Goal: Task Accomplishment & Management: Manage account settings

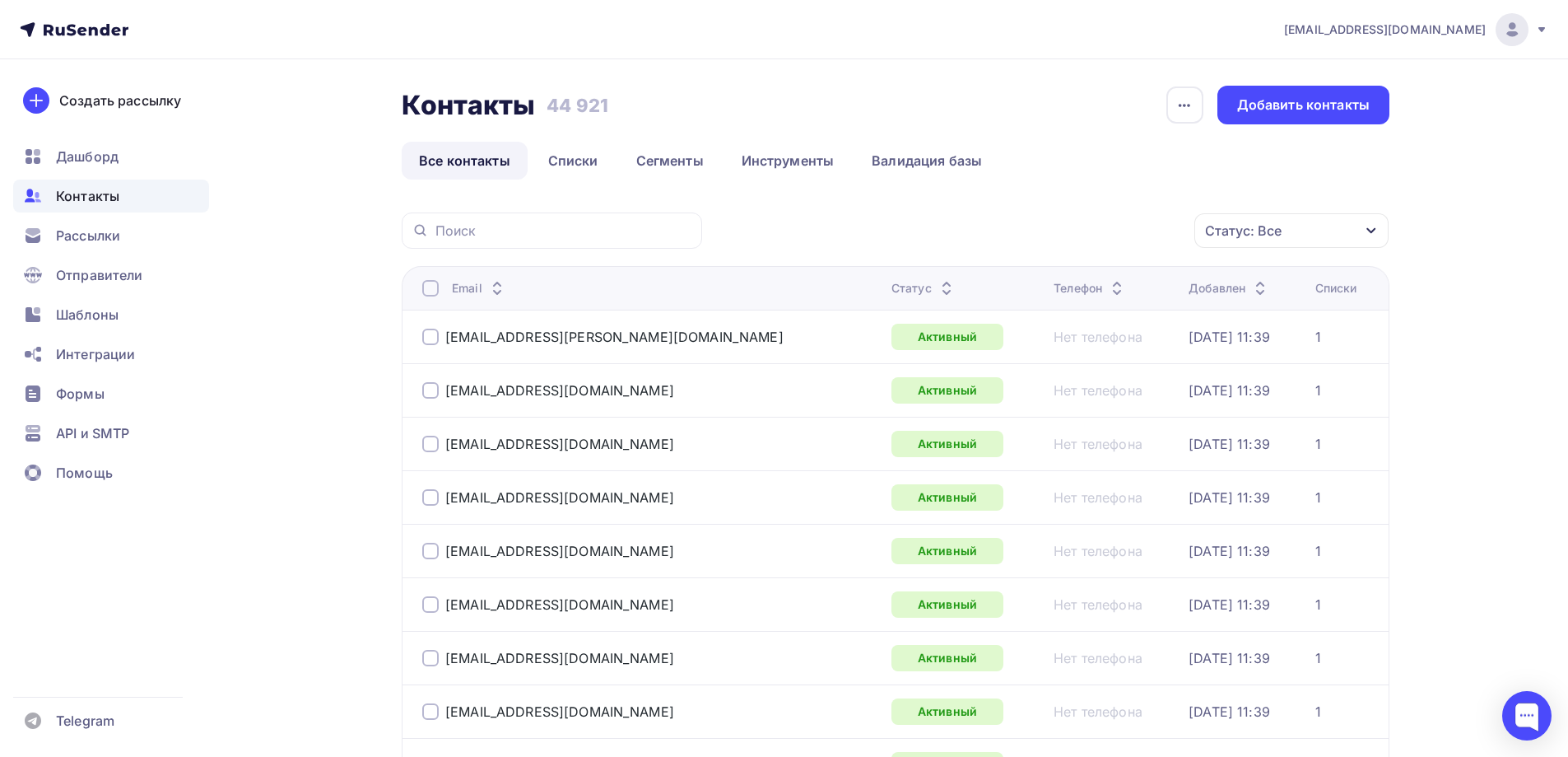
click at [1372, 237] on icon "button" at bounding box center [1371, 231] width 14 height 14
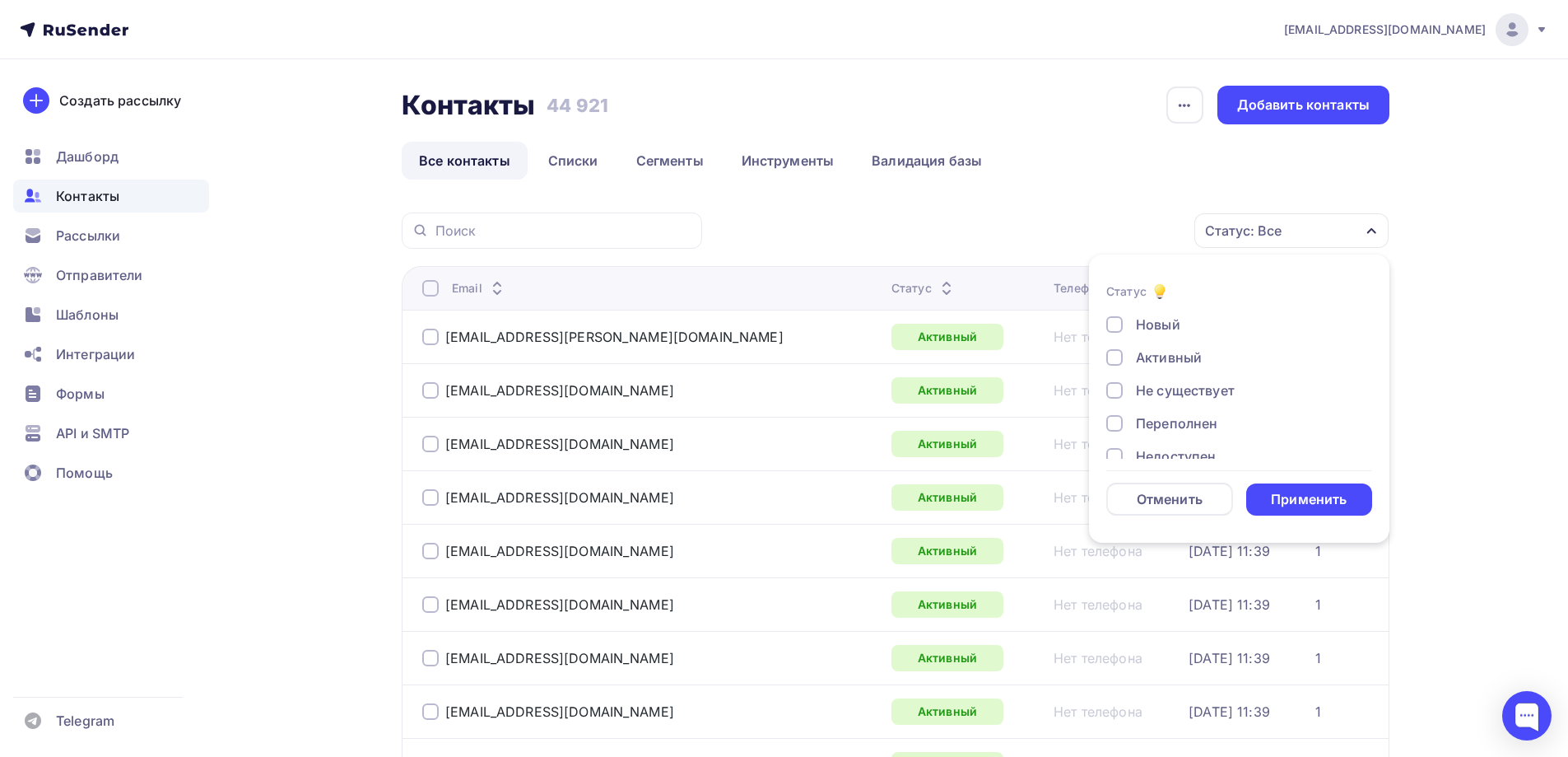
click at [1216, 392] on div "Не существует" at bounding box center [1185, 390] width 98 height 20
click at [1207, 424] on div "Переполнен" at bounding box center [1177, 423] width 82 height 20
click at [1190, 379] on div "Недоступен" at bounding box center [1176, 374] width 80 height 20
click at [1182, 402] on div "Отписан" at bounding box center [1164, 407] width 57 height 20
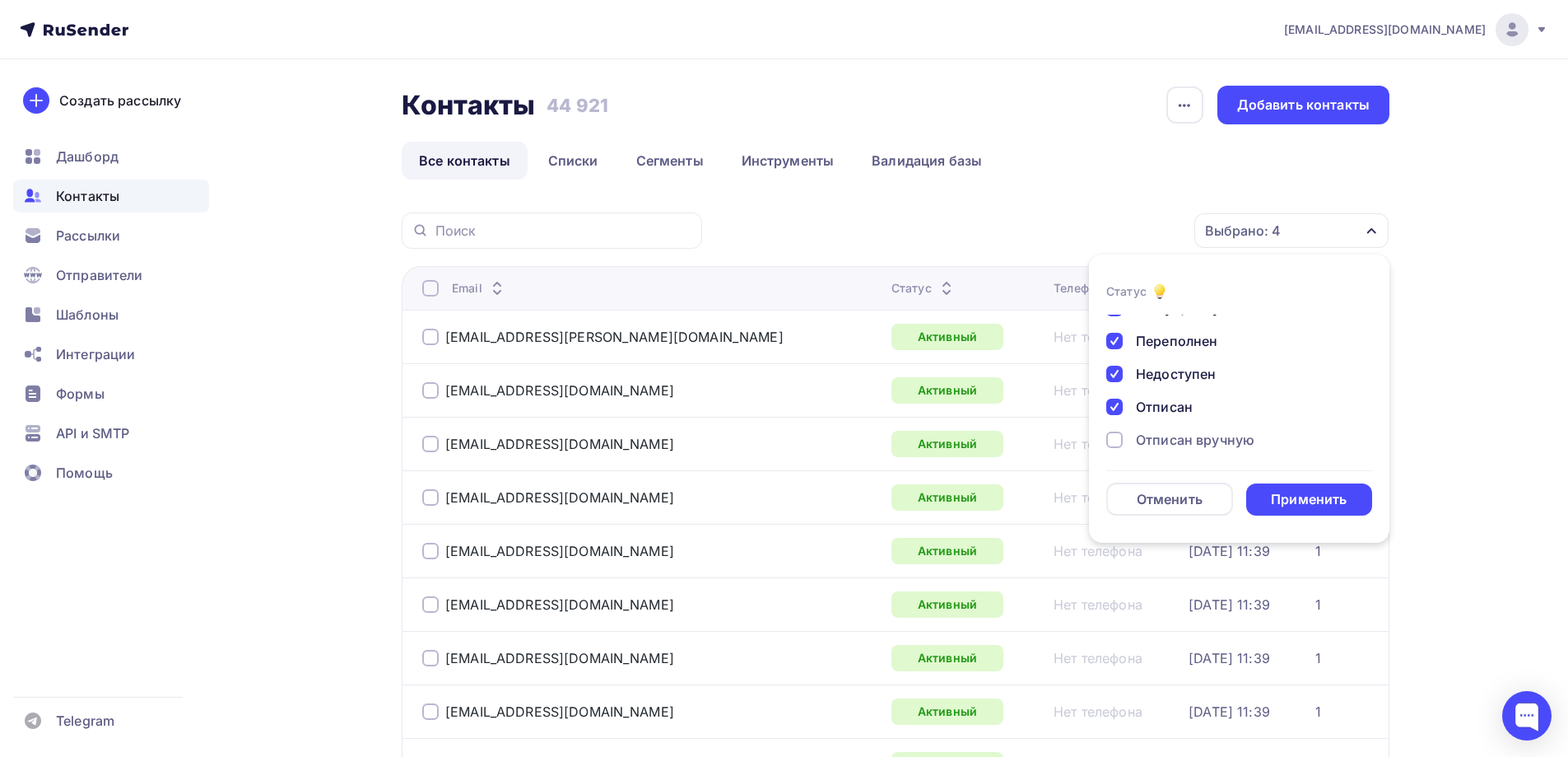
click at [1182, 437] on div "Отписан вручную" at bounding box center [1196, 440] width 119 height 20
click at [1179, 436] on div "Жалоба" at bounding box center [1161, 435] width 52 height 20
click at [1263, 495] on div "Применить" at bounding box center [1310, 498] width 127 height 32
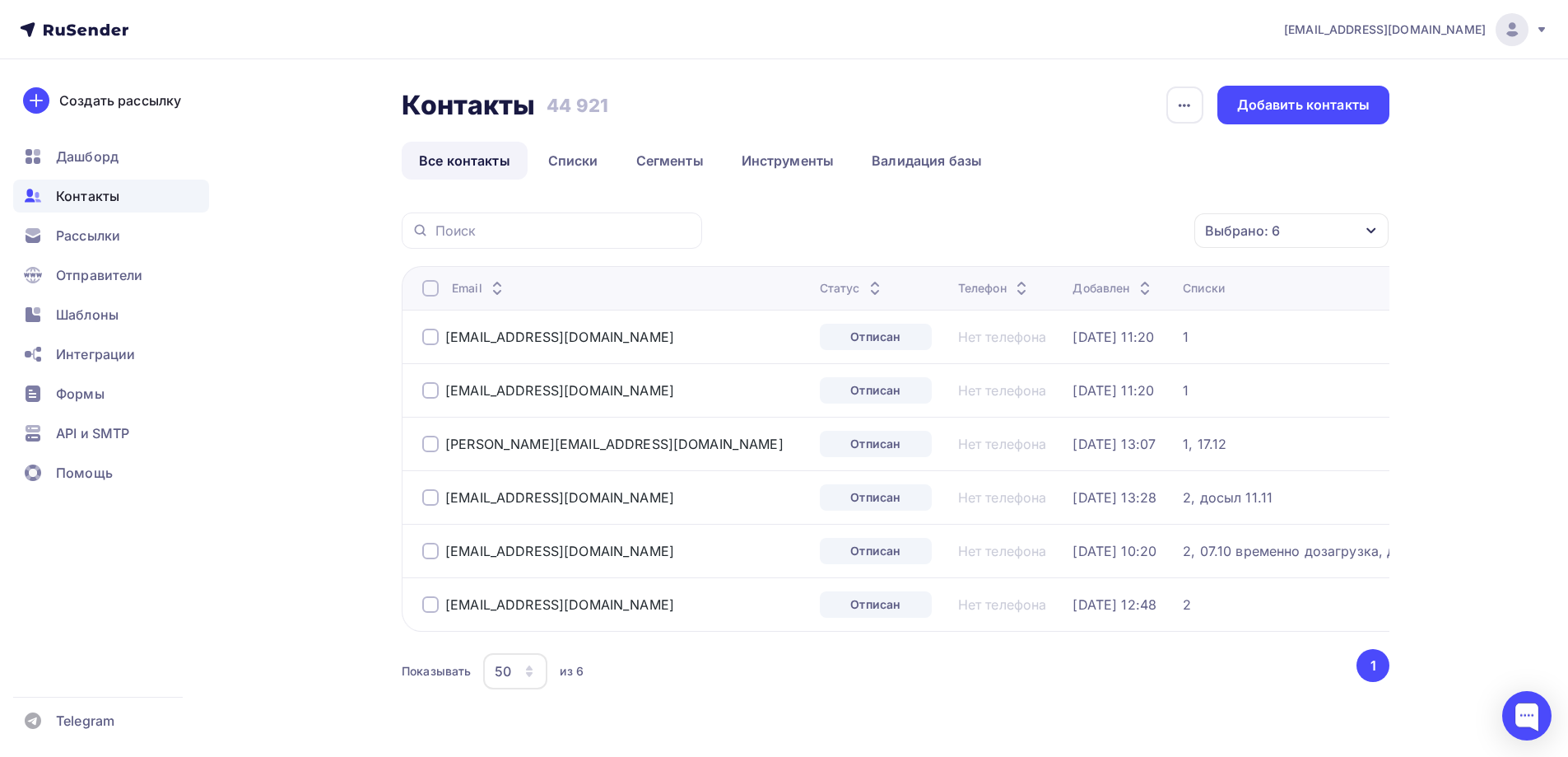
scroll to position [56, 0]
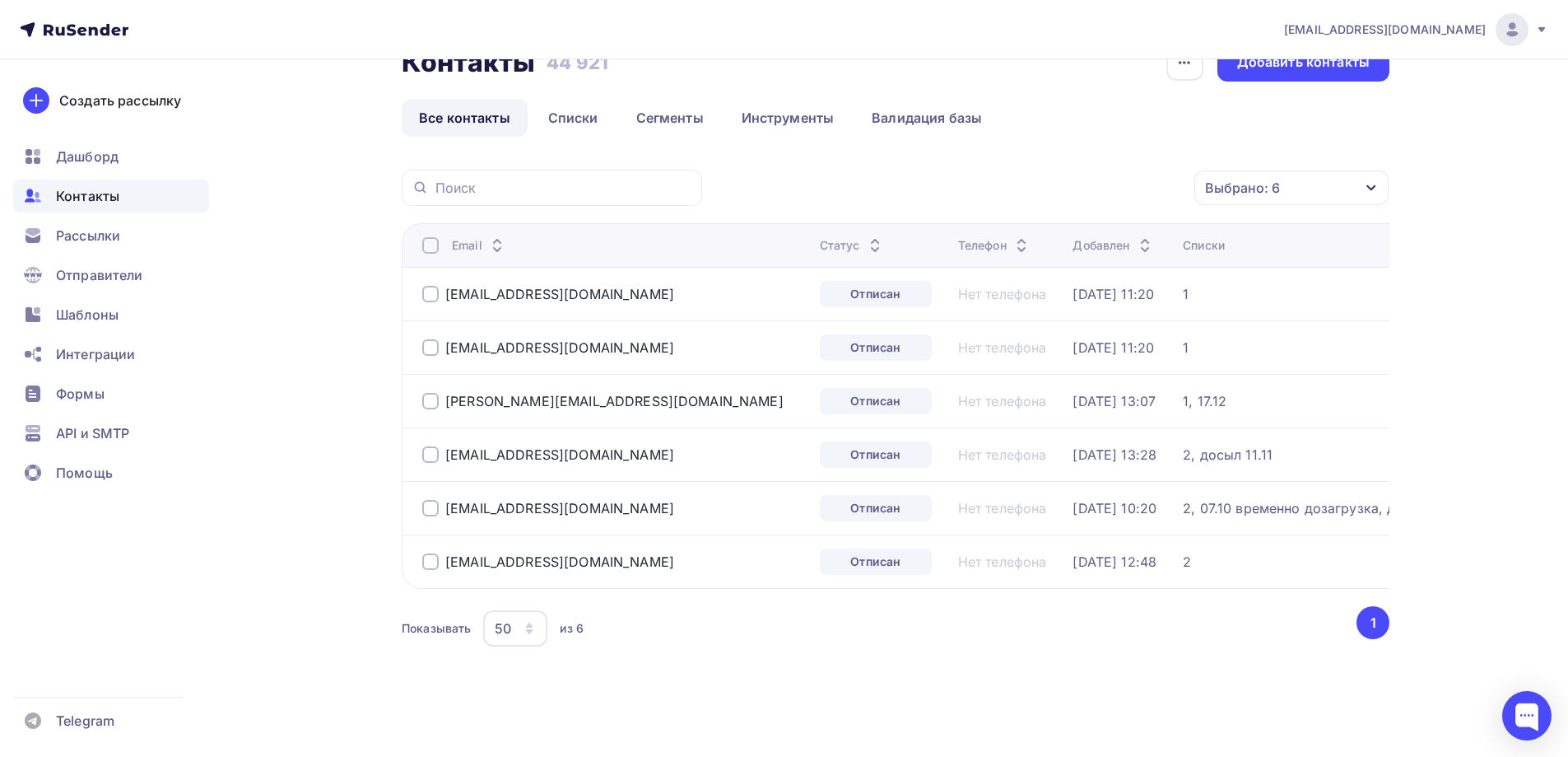
click at [430, 237] on div at bounding box center [430, 245] width 17 height 17
click at [996, 178] on div "Действие" at bounding box center [1004, 187] width 63 height 20
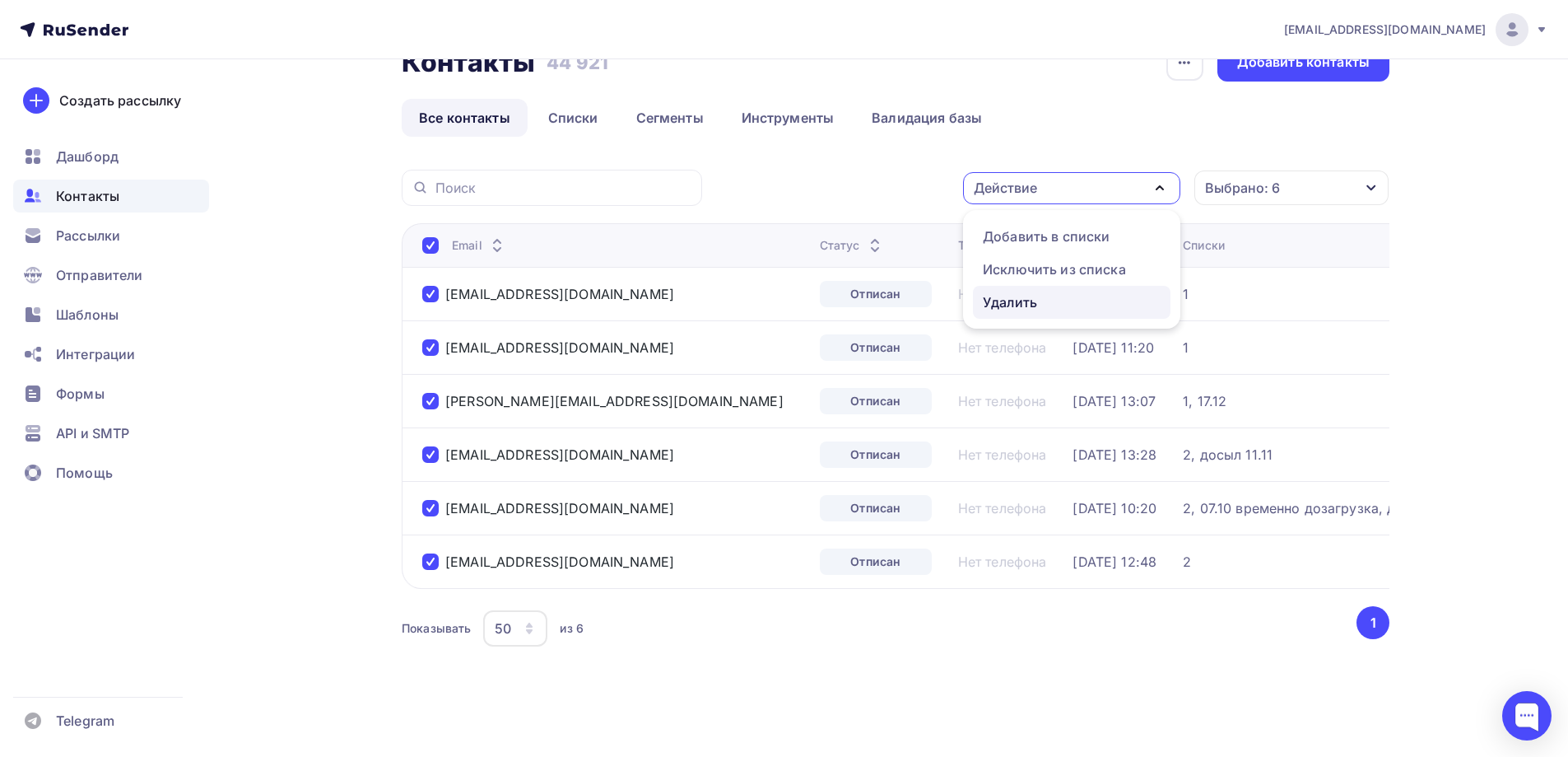
click at [1018, 294] on div "Удалить" at bounding box center [1010, 302] width 55 height 20
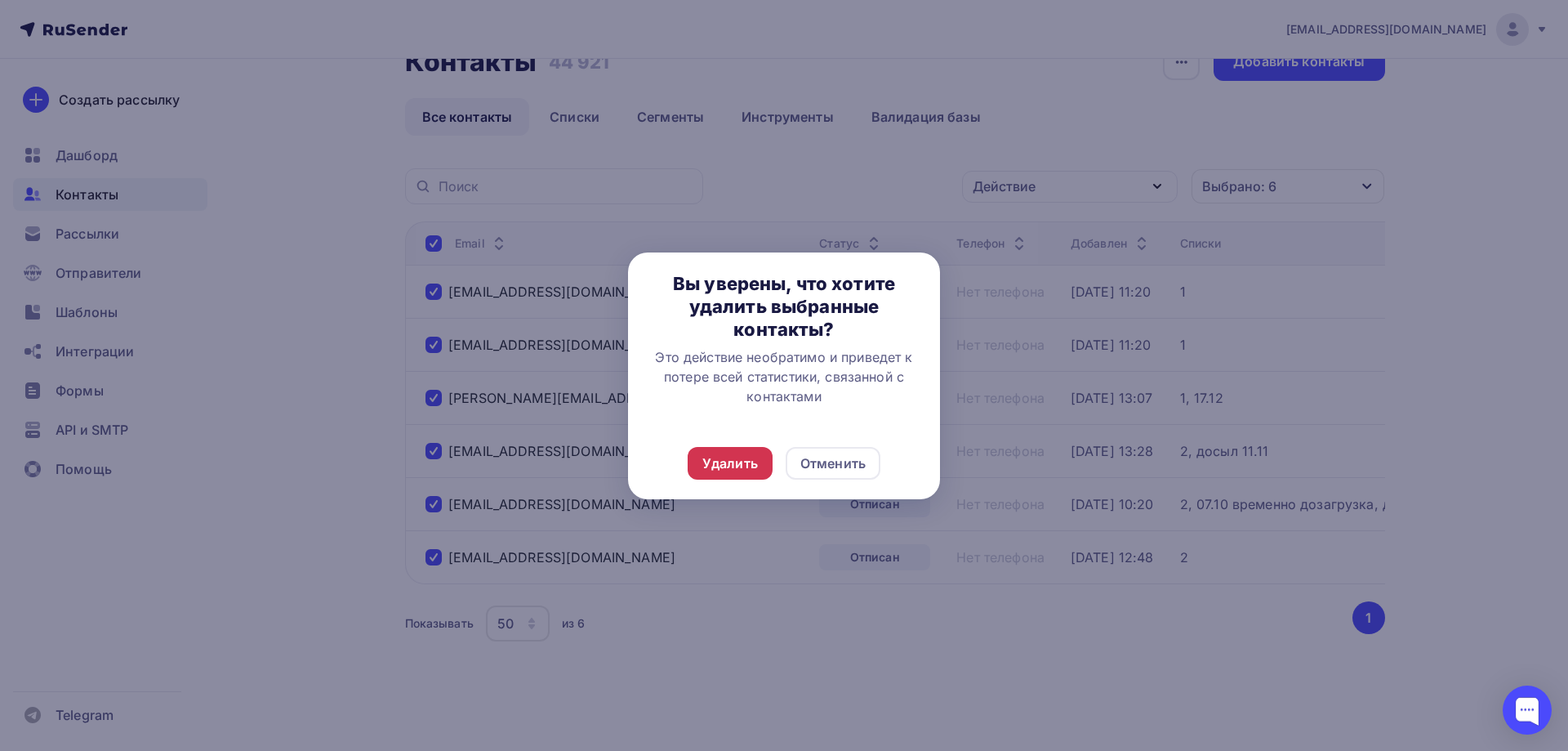
click at [708, 462] on div "Удалить" at bounding box center [730, 463] width 55 height 19
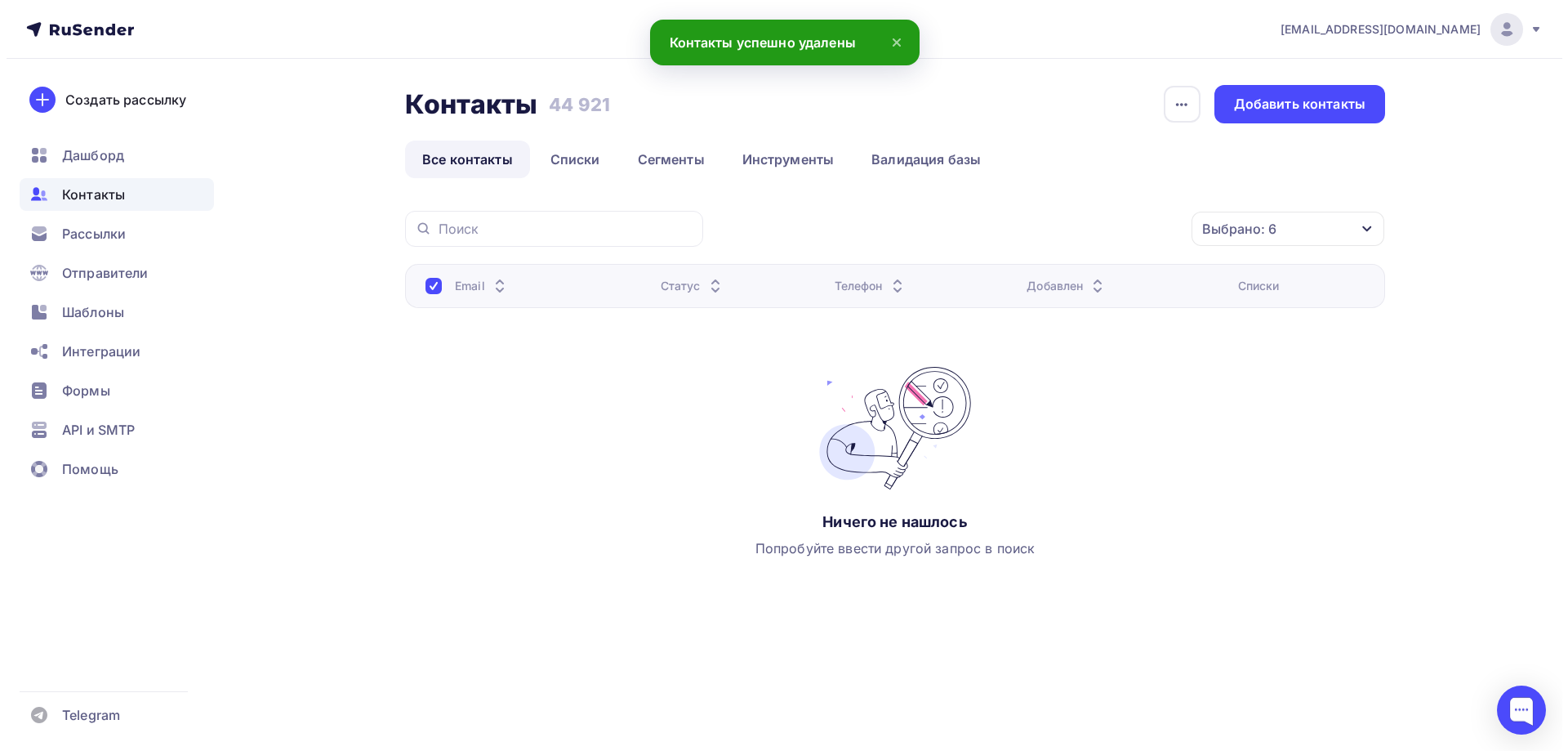
scroll to position [0, 0]
click at [484, 160] on link "Все контакты" at bounding box center [467, 159] width 125 height 38
